Goal: Find specific page/section: Find specific page/section

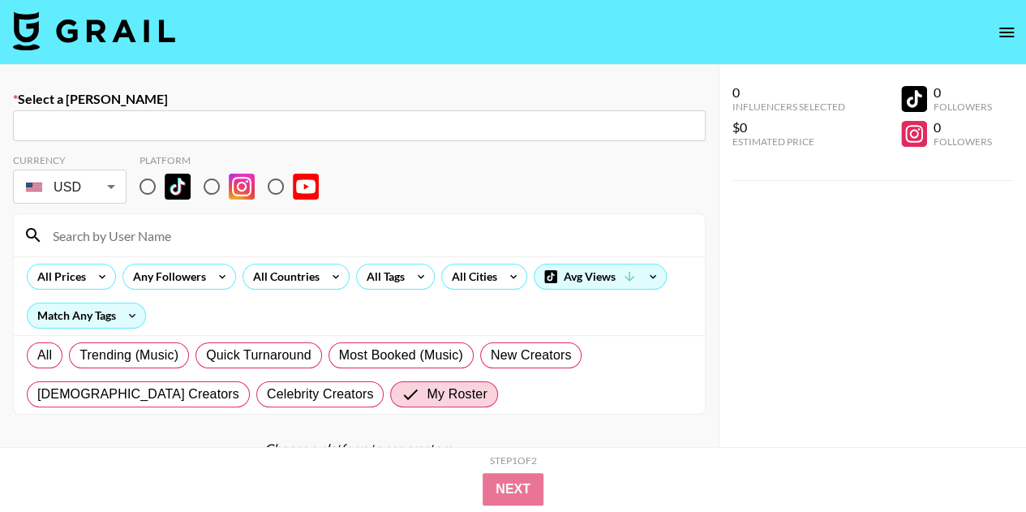
click at [88, 231] on input at bounding box center [369, 235] width 652 height 26
paste input "xbrooklynbell"
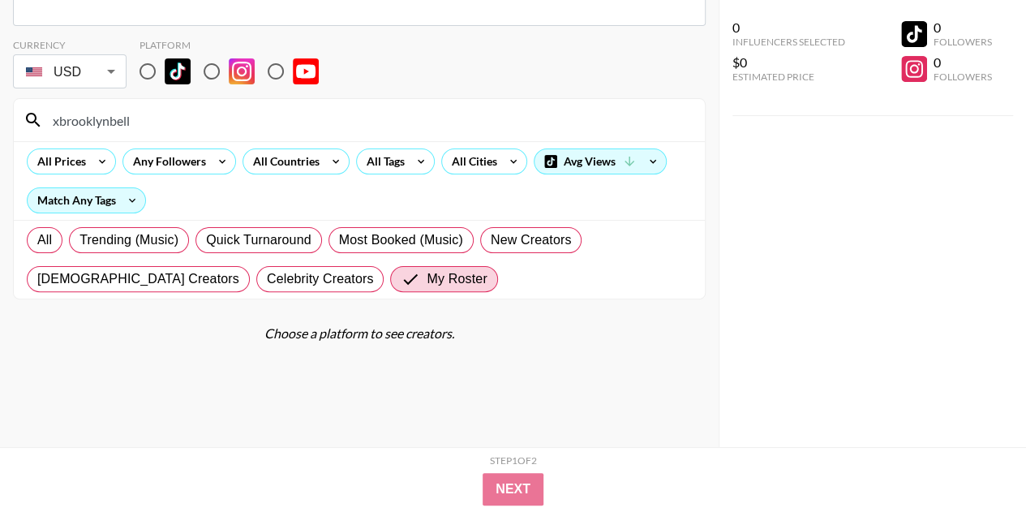
scroll to position [114, 0]
type input "xbrooklynbell"
click at [50, 237] on span "All" at bounding box center [44, 240] width 15 height 19
click at [37, 241] on input "All" at bounding box center [37, 241] width 0 height 0
radio input "true"
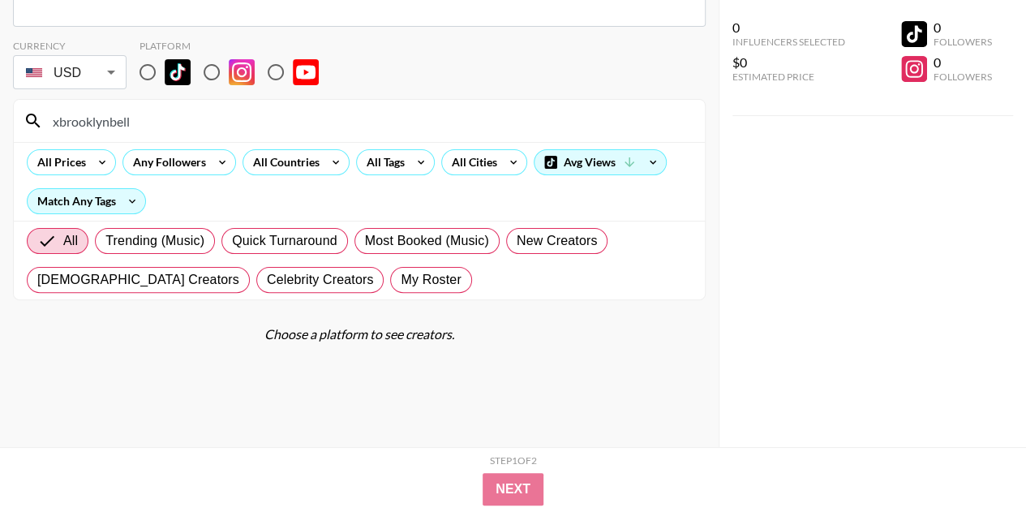
click at [136, 119] on input "xbrooklynbell" at bounding box center [369, 121] width 652 height 26
click at [156, 71] on input "radio" at bounding box center [148, 72] width 34 height 34
radio input "true"
click at [146, 123] on input "xbrooklynbell" at bounding box center [369, 121] width 652 height 26
type input "x"
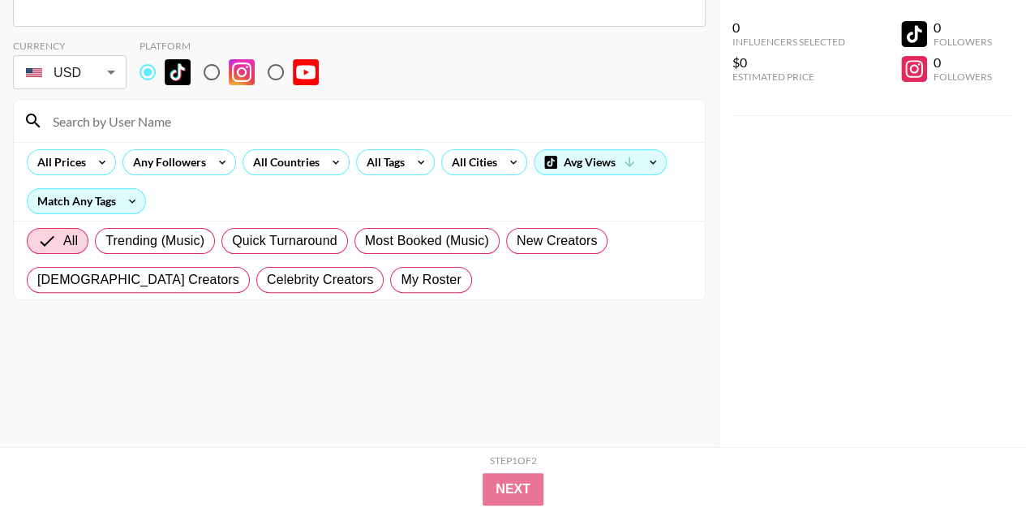
click at [120, 21] on input "text" at bounding box center [359, 11] width 673 height 19
click at [94, 21] on input "text" at bounding box center [359, 11] width 673 height 19
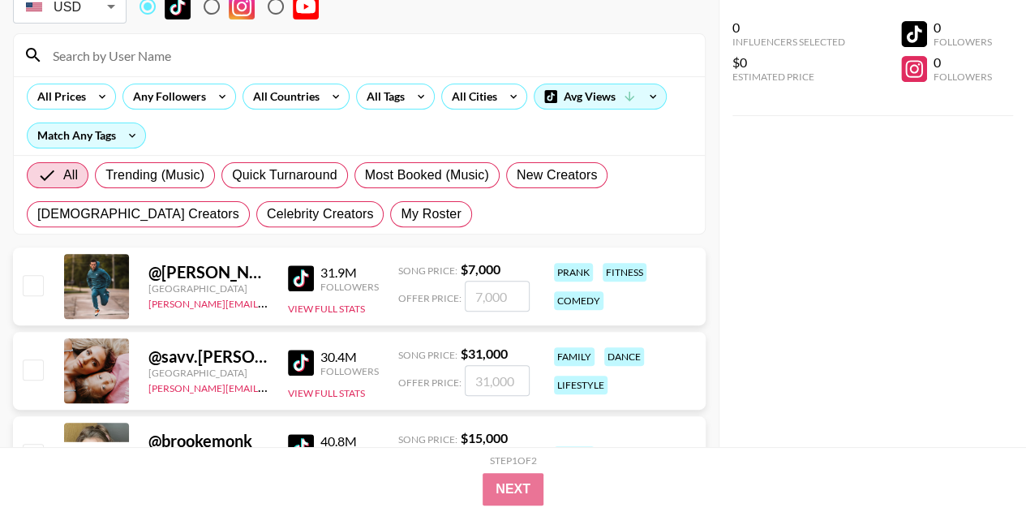
scroll to position [188, 0]
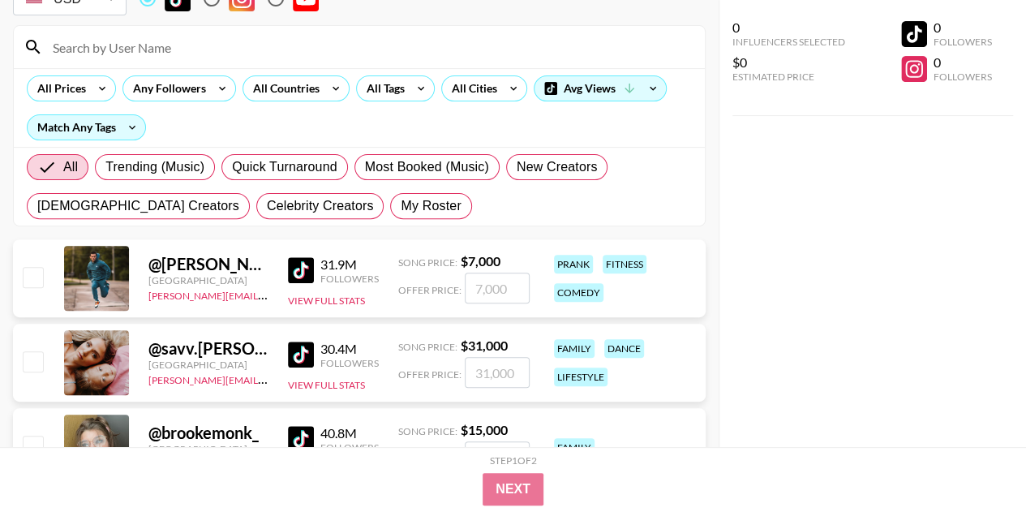
click at [102, 52] on input at bounding box center [369, 47] width 652 height 26
paste input "xbrooklynbell"
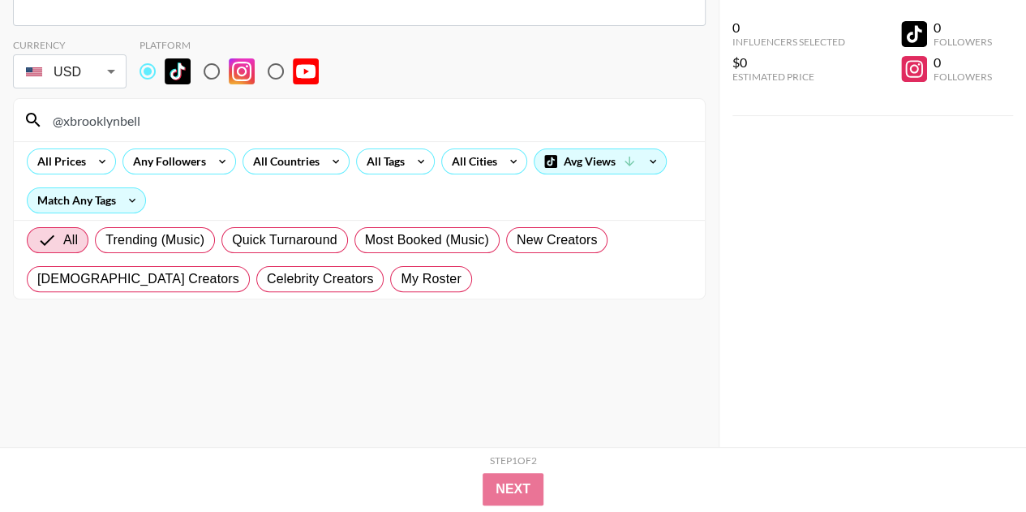
scroll to position [115, 0]
click at [102, 52] on div "USD USD ​" at bounding box center [70, 71] width 114 height 41
click at [122, 121] on input "@xbrooklynbell" at bounding box center [369, 120] width 652 height 26
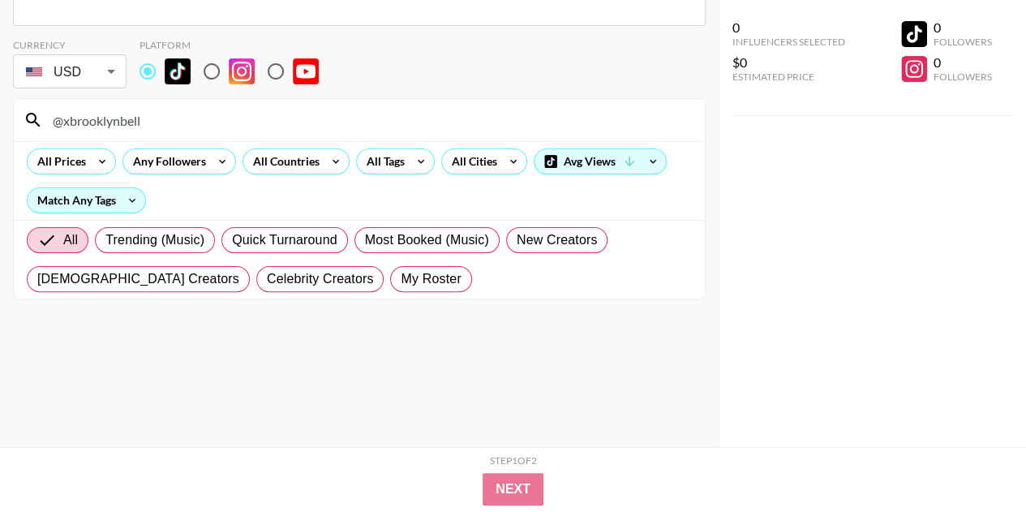
paste input "tatumbittick"
click at [122, 121] on input "tatumbittick" at bounding box center [369, 120] width 652 height 26
click at [57, 118] on input "tatumbittick" at bounding box center [369, 120] width 652 height 26
type input "@tatumbittick"
click at [140, 114] on input "@tatumbittick" at bounding box center [369, 120] width 652 height 26
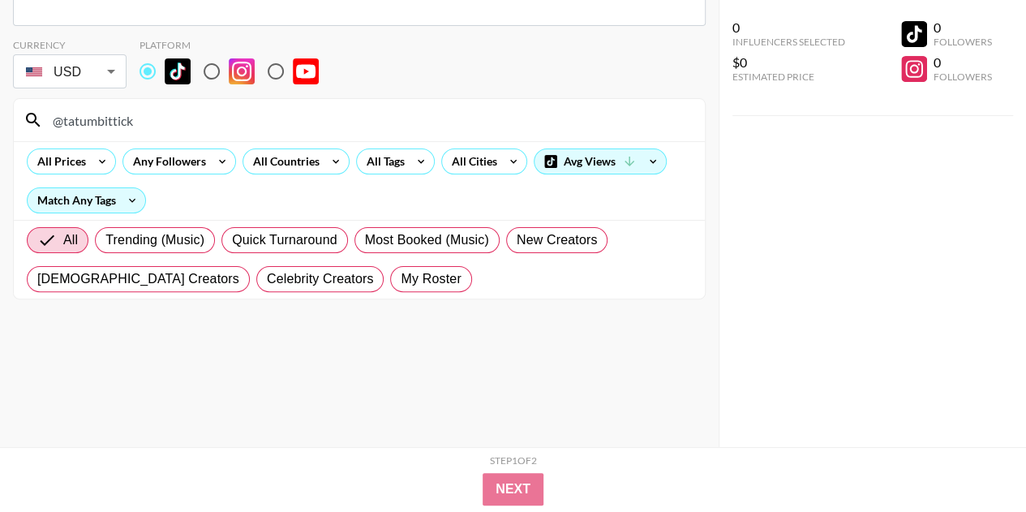
click at [140, 114] on input "@tatumbittick" at bounding box center [369, 120] width 652 height 26
type input "@"
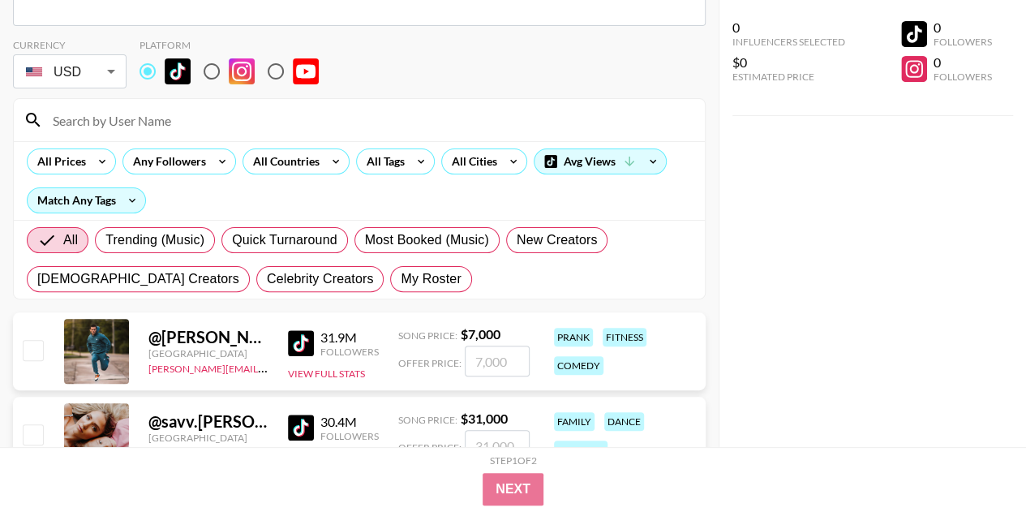
paste input "abbywetherington"
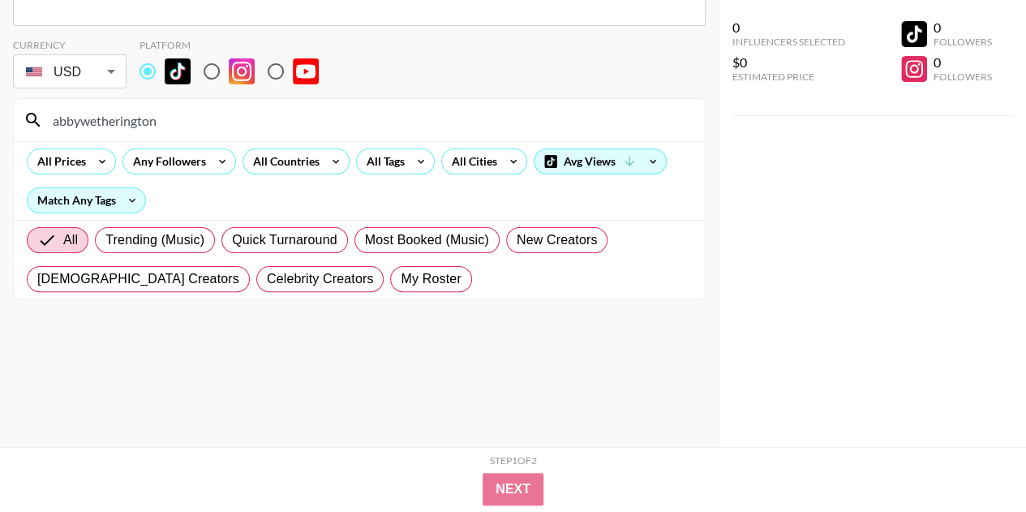
drag, startPoint x: 170, startPoint y: 120, endPoint x: 15, endPoint y: 111, distance: 155.2
click at [15, 111] on div "abbywetherington" at bounding box center [359, 120] width 691 height 42
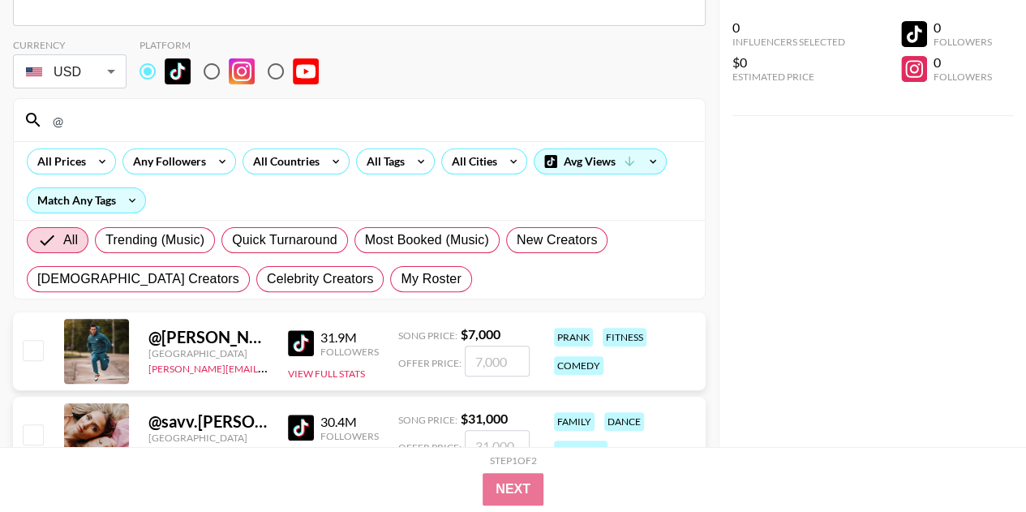
scroll to position [67, 0]
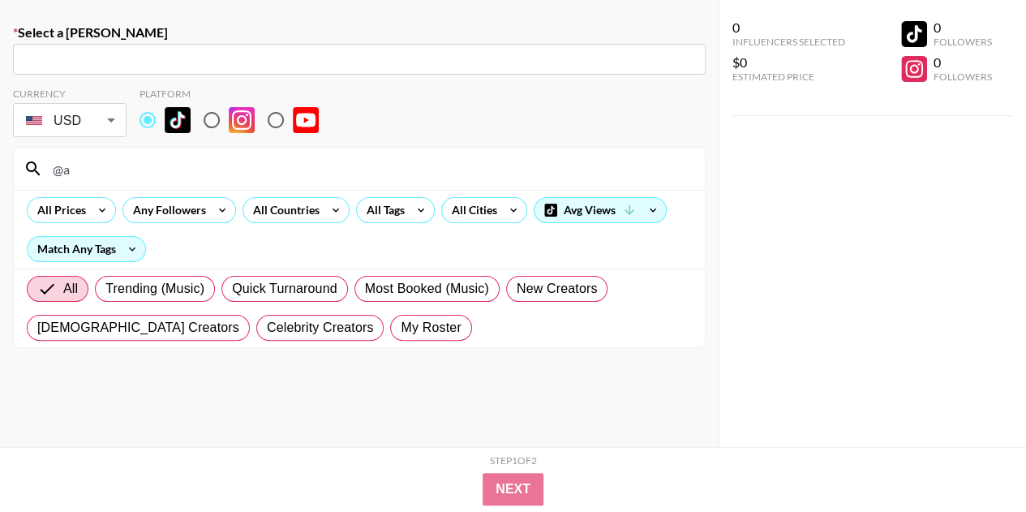
type input "@"
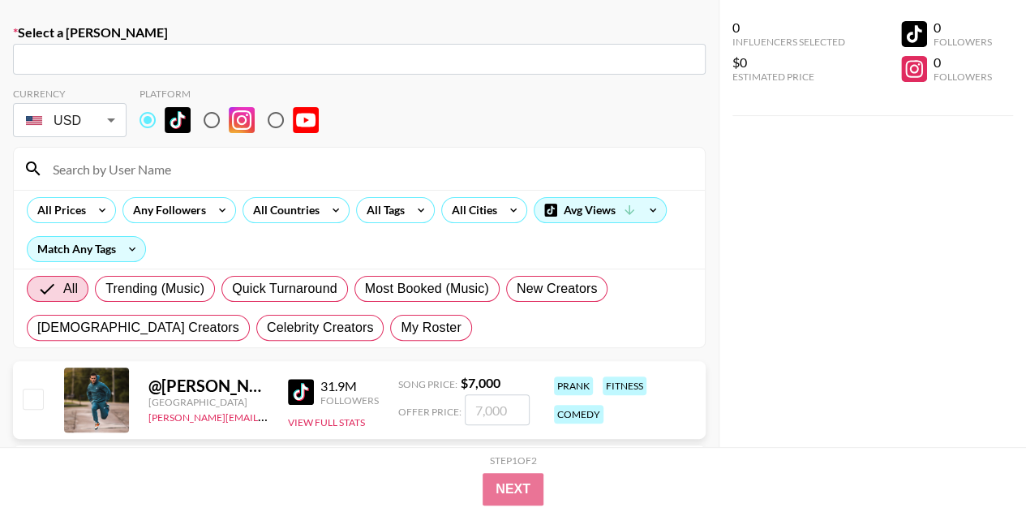
scroll to position [87, 0]
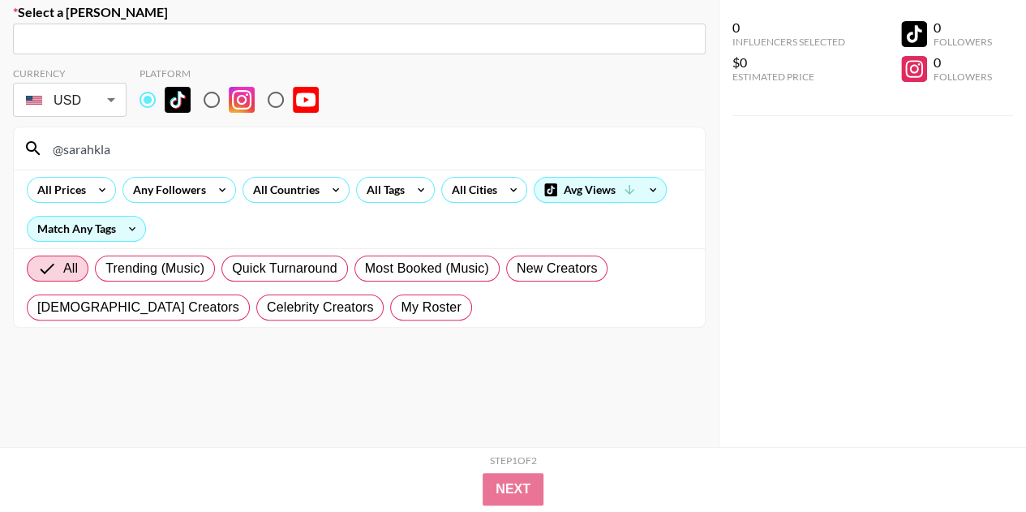
type input "@sarahklai"
click at [285, 147] on input "@sarahklai" at bounding box center [369, 148] width 652 height 26
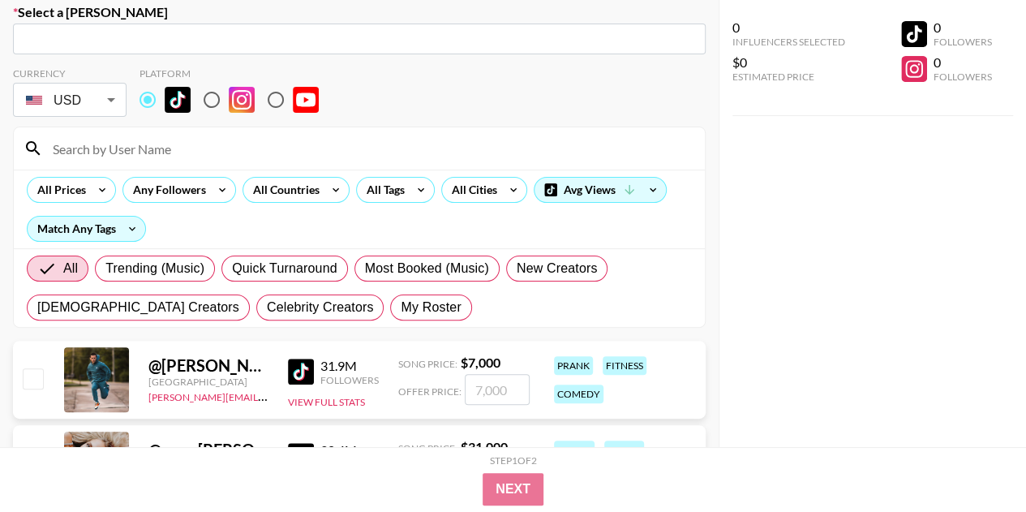
scroll to position [38, 0]
